Goal: Information Seeking & Learning: Learn about a topic

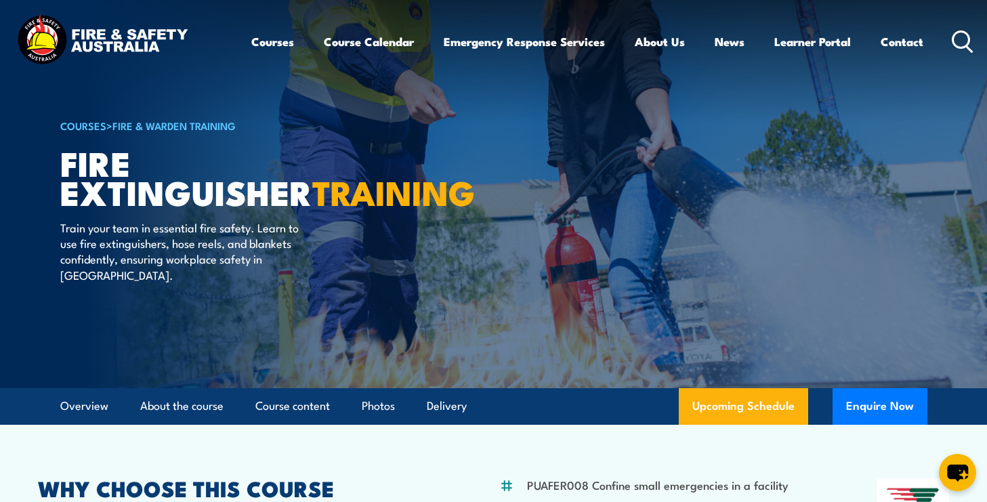
click at [146, 125] on link "Fire & Warden Training" at bounding box center [173, 125] width 123 height 15
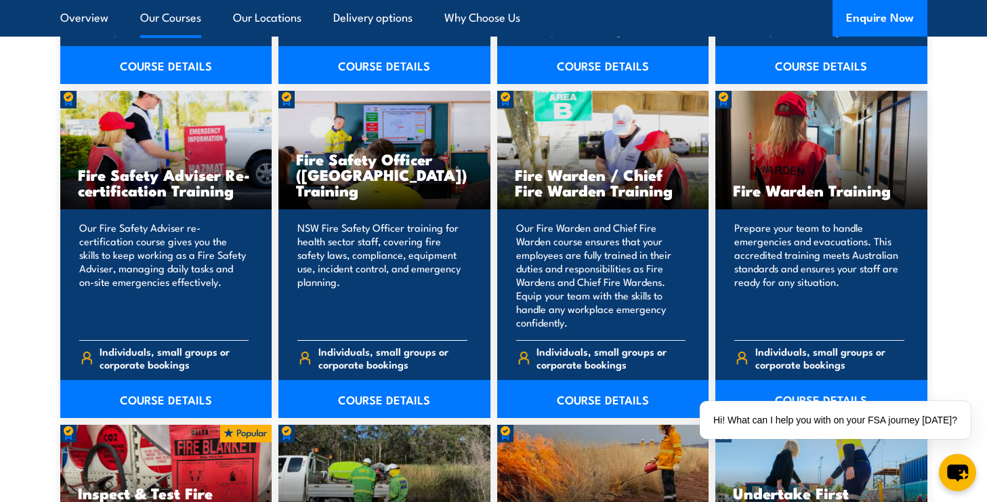
scroll to position [1761, 0]
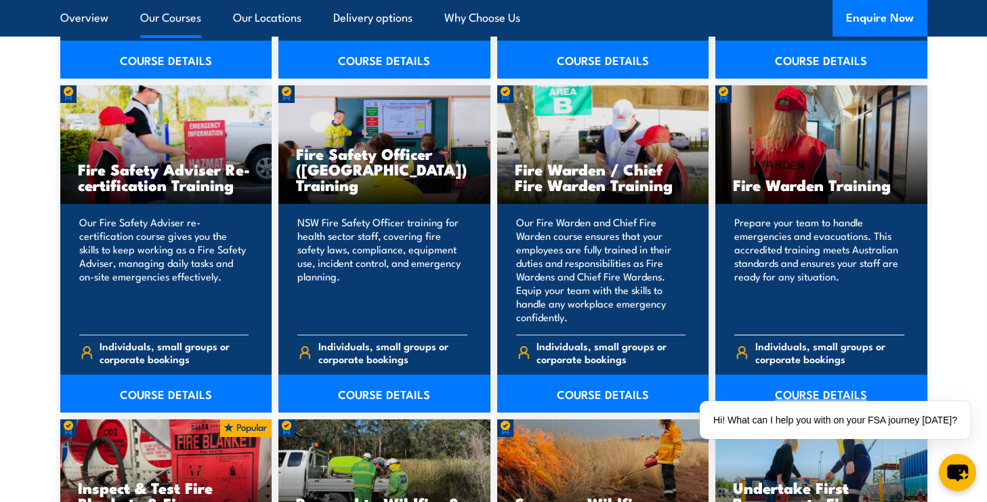
click at [839, 383] on link "COURSE DETAILS" at bounding box center [821, 394] width 212 height 38
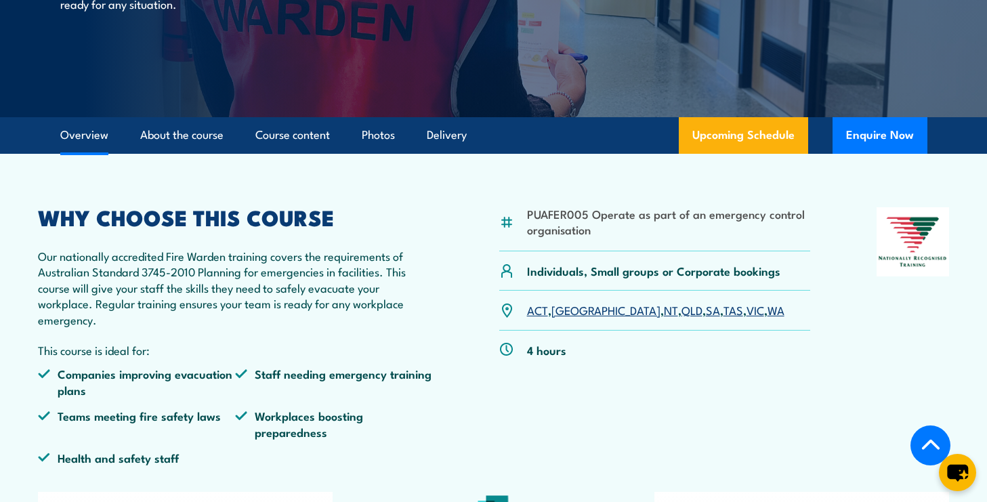
scroll to position [339, 0]
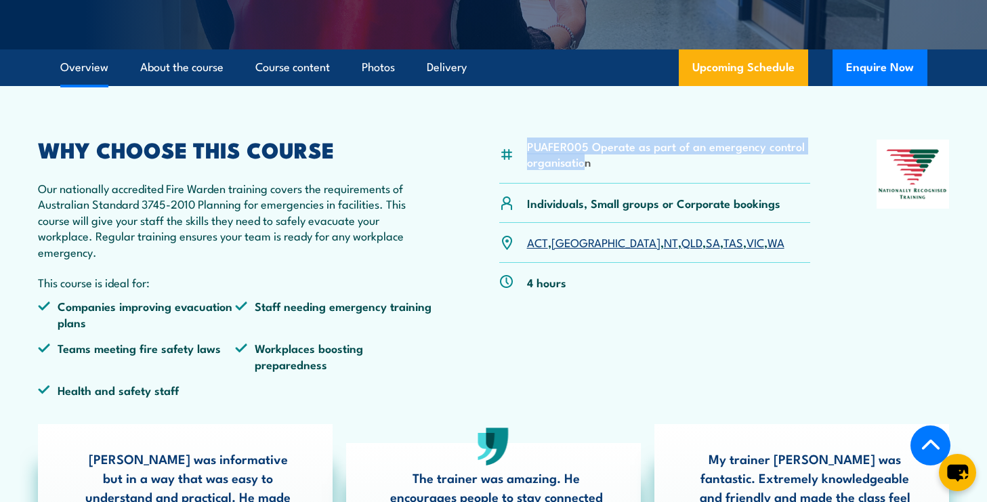
drag, startPoint x: 526, startPoint y: 148, endPoint x: 583, endPoint y: 156, distance: 56.7
click at [583, 156] on li "PUAFER005 Operate as part of an emergency control organisation" at bounding box center [669, 154] width 284 height 32
click at [590, 148] on li "PUAFER005 Operate as part of an emergency control organisation" at bounding box center [669, 154] width 284 height 32
drag, startPoint x: 590, startPoint y: 147, endPoint x: 526, endPoint y: 145, distance: 64.4
click at [526, 145] on div "PUAFER005 Operate as part of an emergency control organisation" at bounding box center [655, 162] width 312 height 44
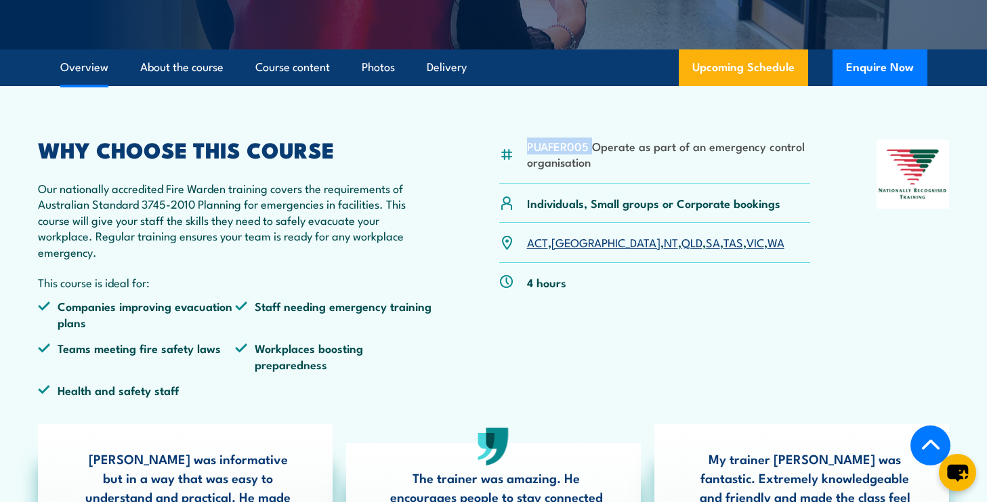
copy li "PUAFER005"
